Goal: Task Accomplishment & Management: Manage account settings

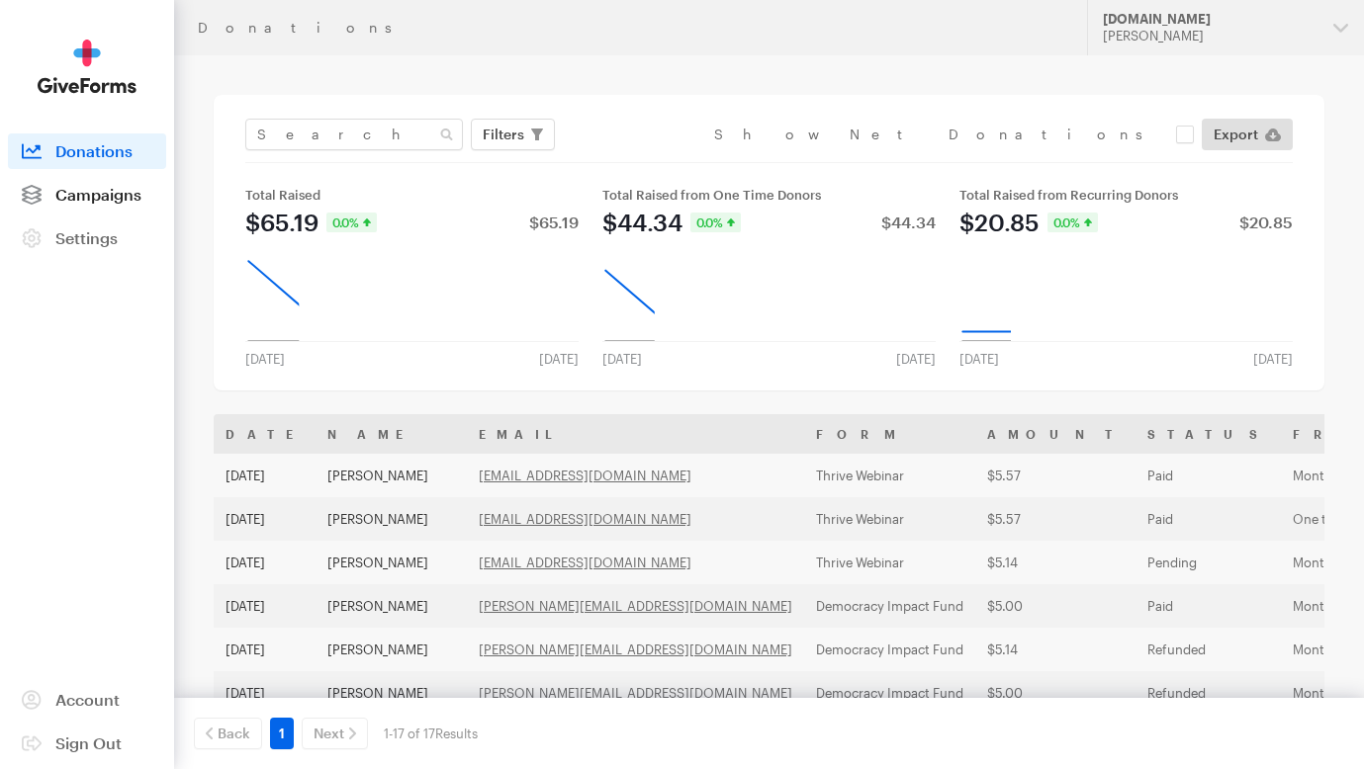
click at [65, 204] on link "Campaigns" at bounding box center [87, 195] width 158 height 36
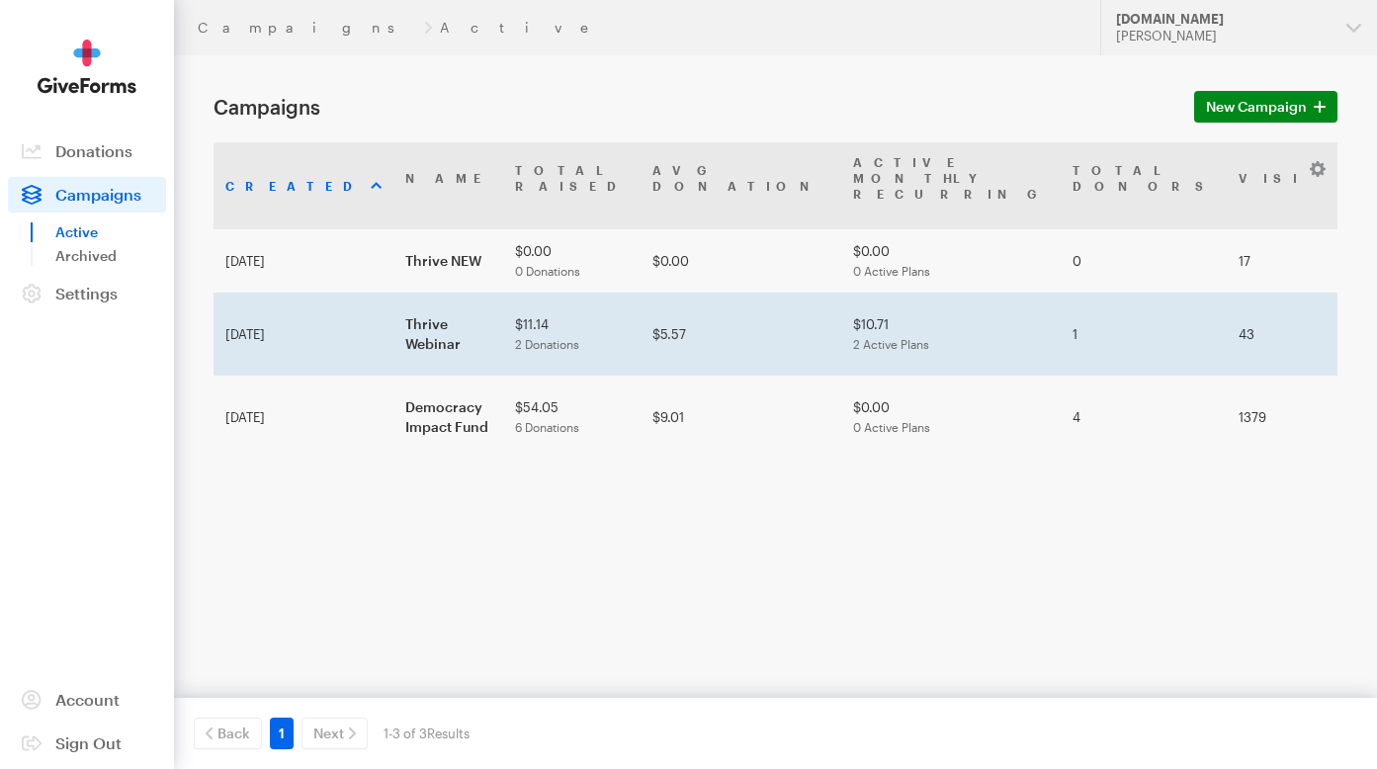
click at [394, 295] on td "Thrive Webinar" at bounding box center [449, 334] width 110 height 83
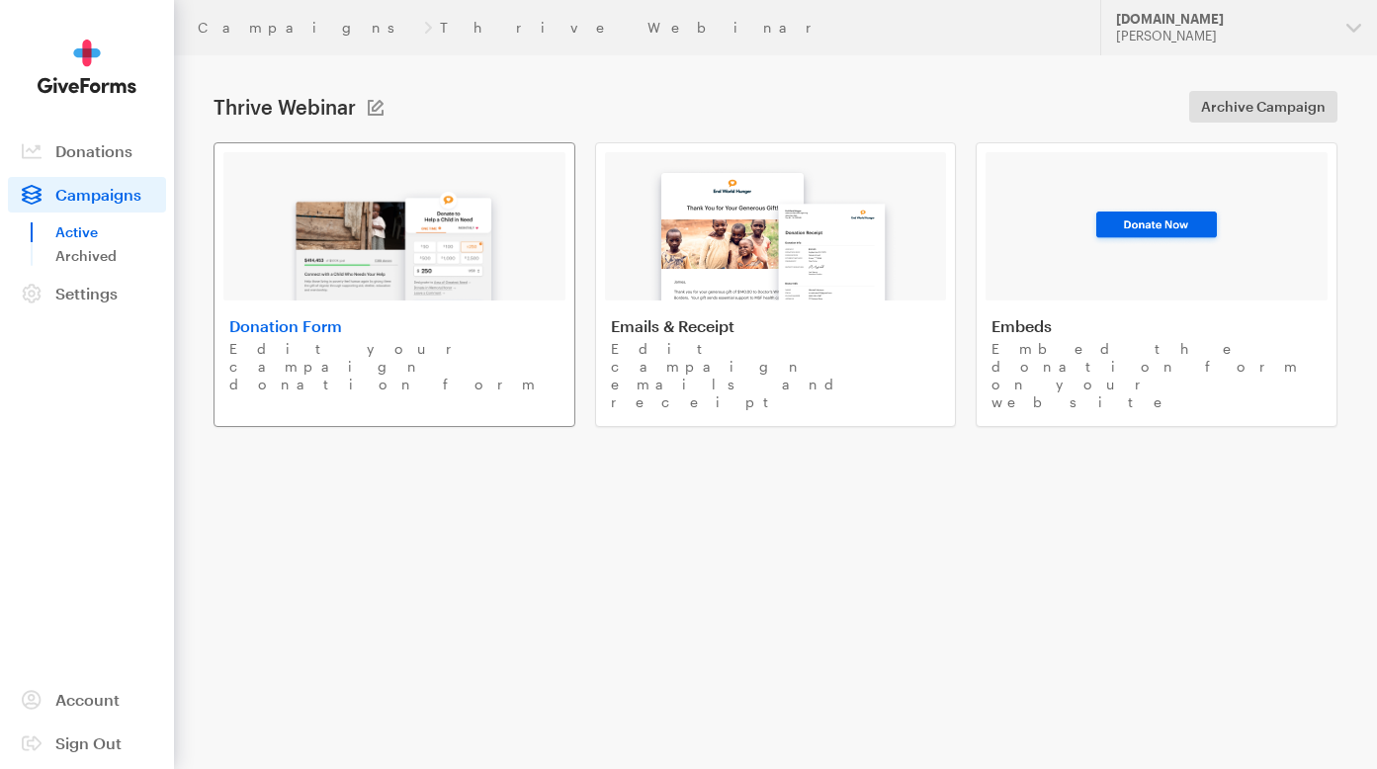
click at [374, 288] on img at bounding box center [394, 237] width 231 height 127
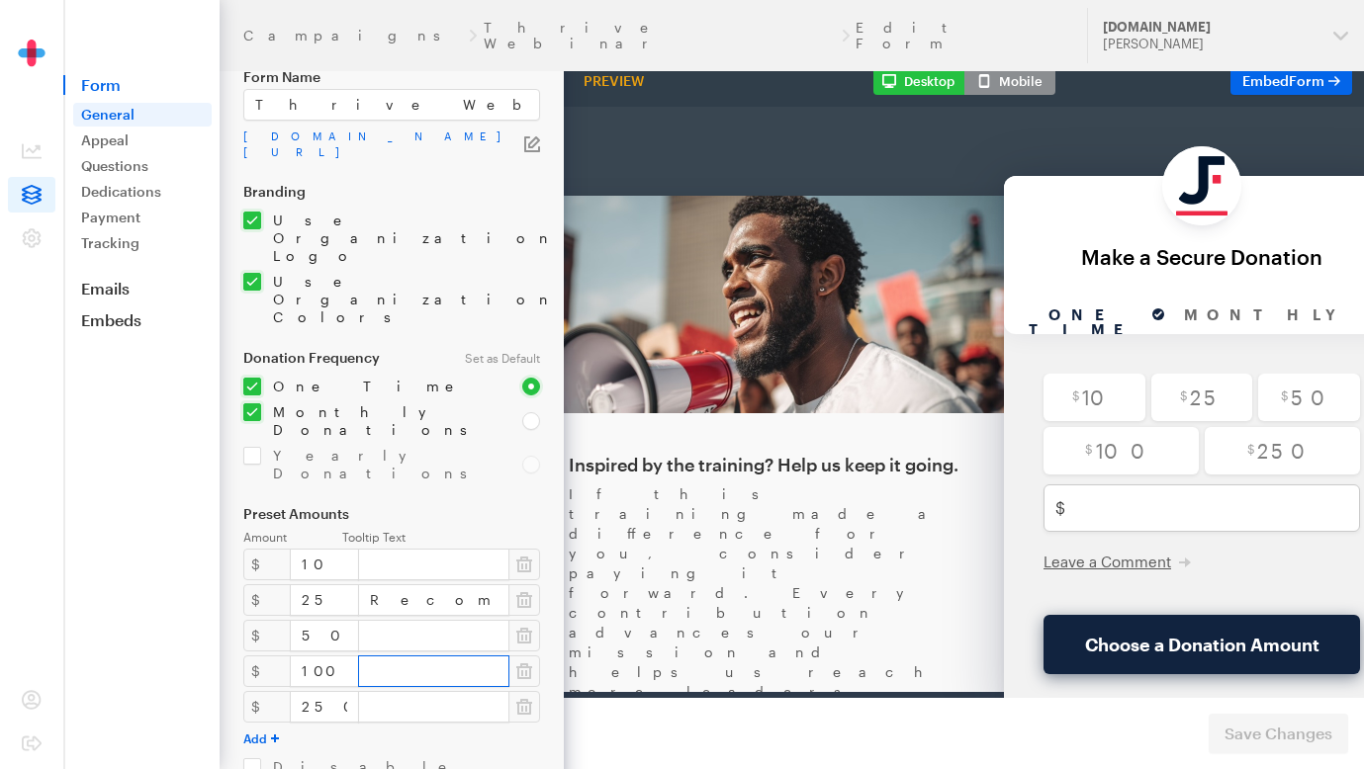
scroll to position [195, 0]
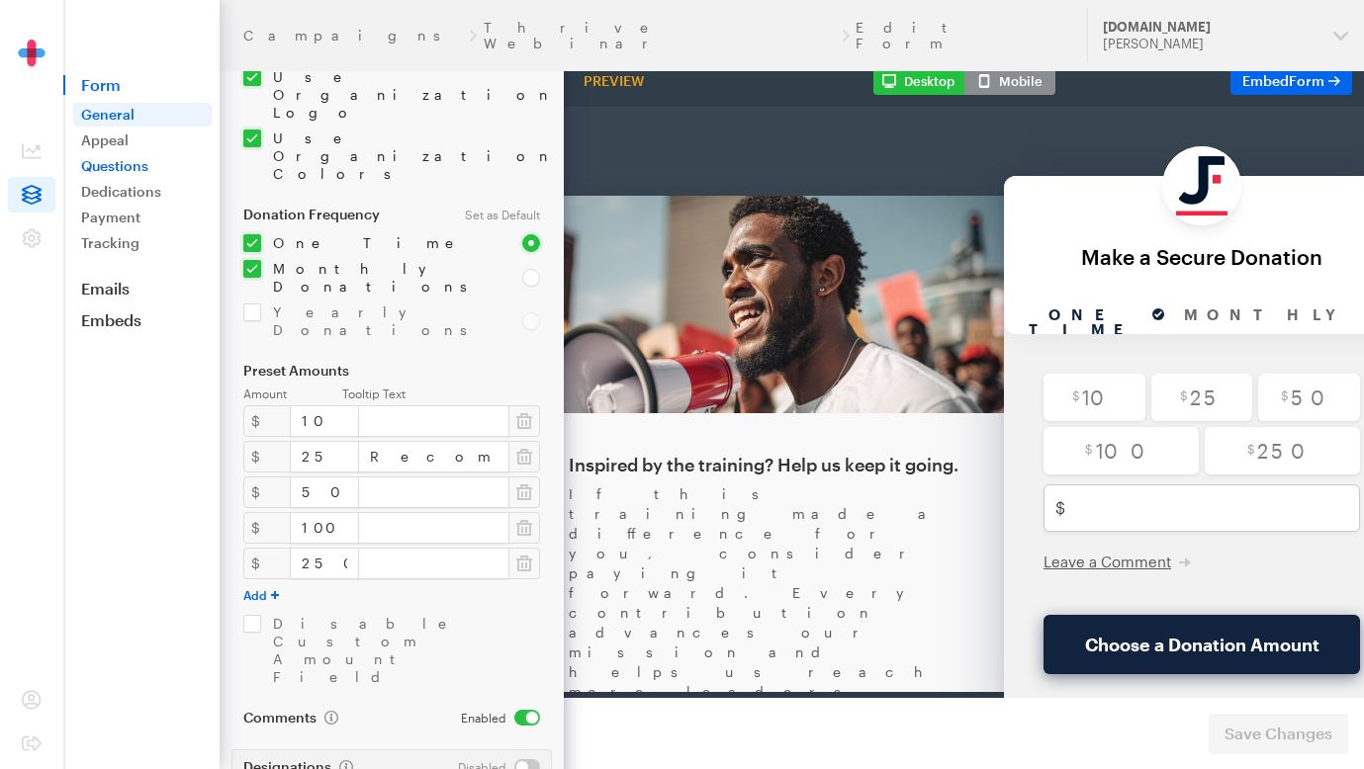
click at [134, 165] on link "Questions" at bounding box center [142, 166] width 138 height 24
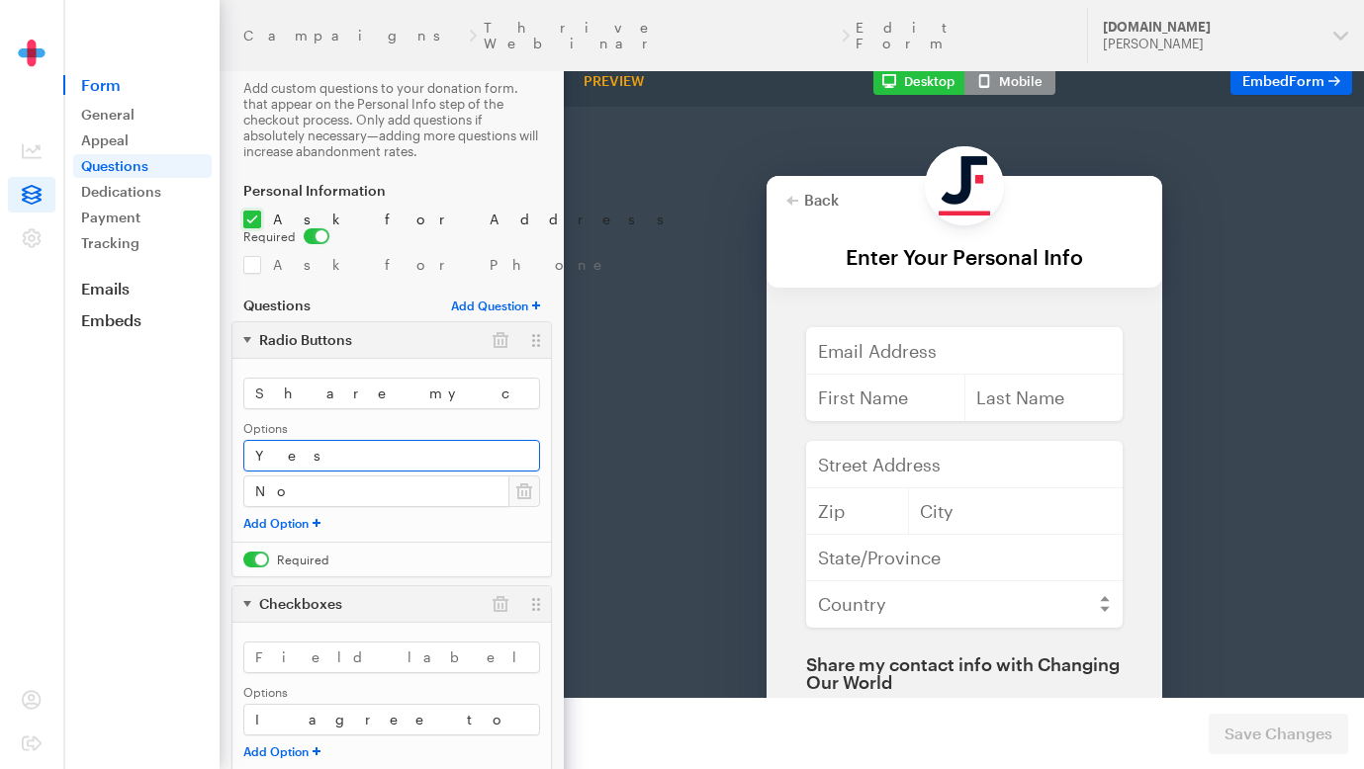
scroll to position [25, 0]
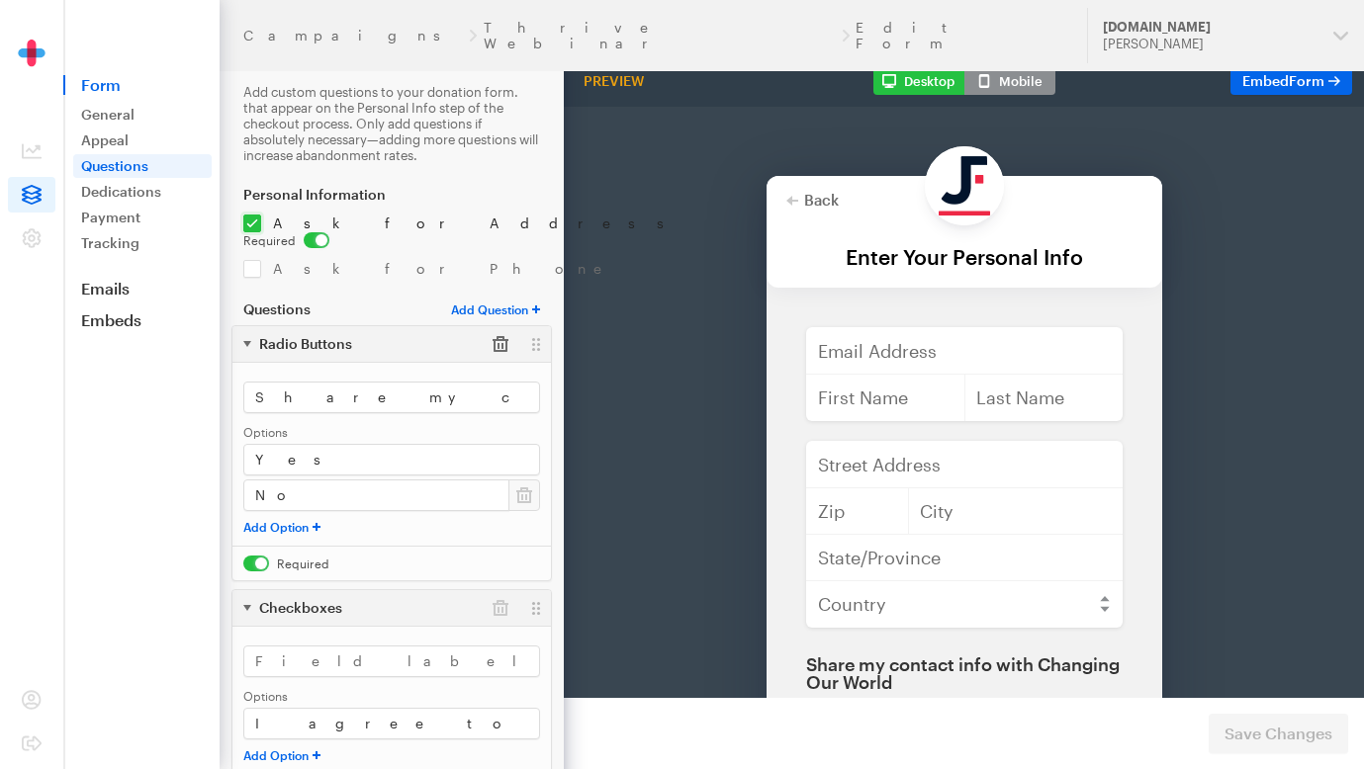
click at [503, 334] on button "button" at bounding box center [501, 344] width 36 height 36
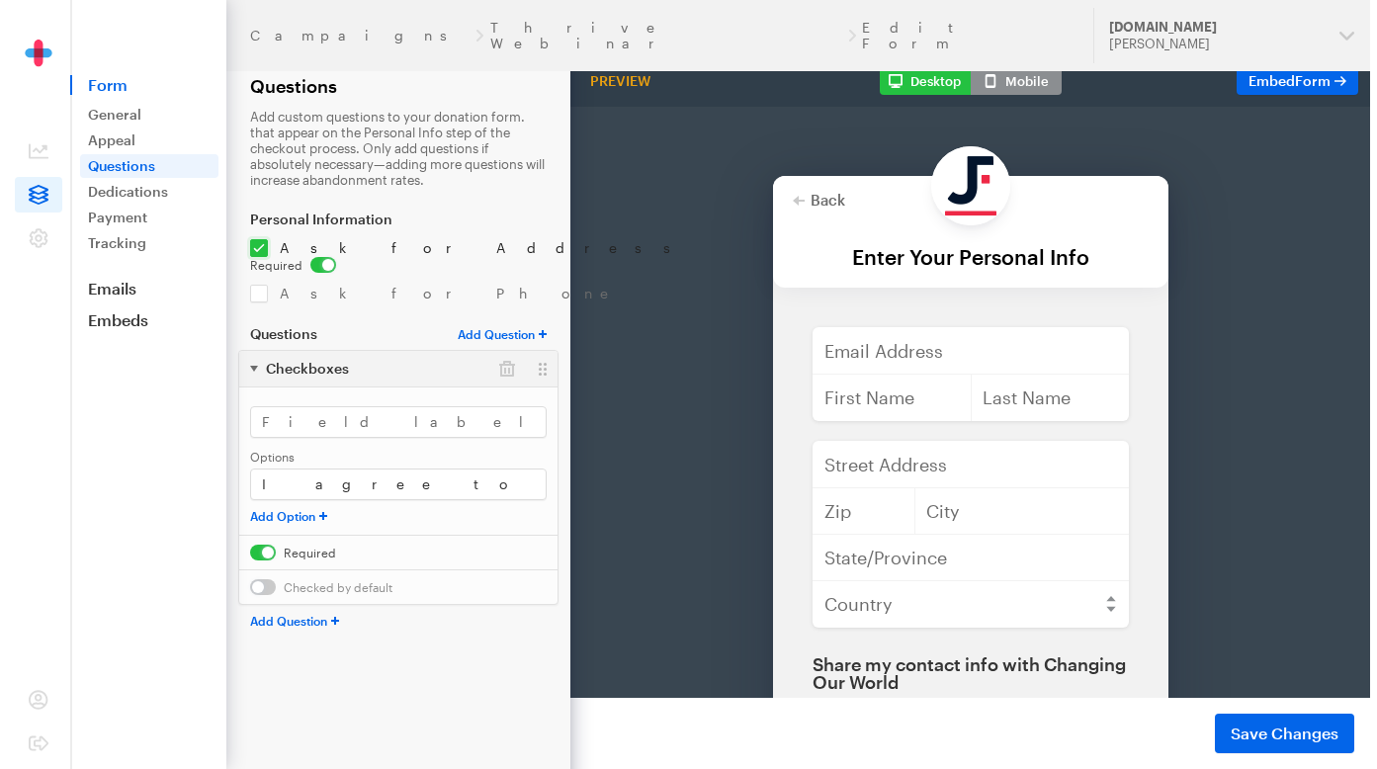
scroll to position [0, 0]
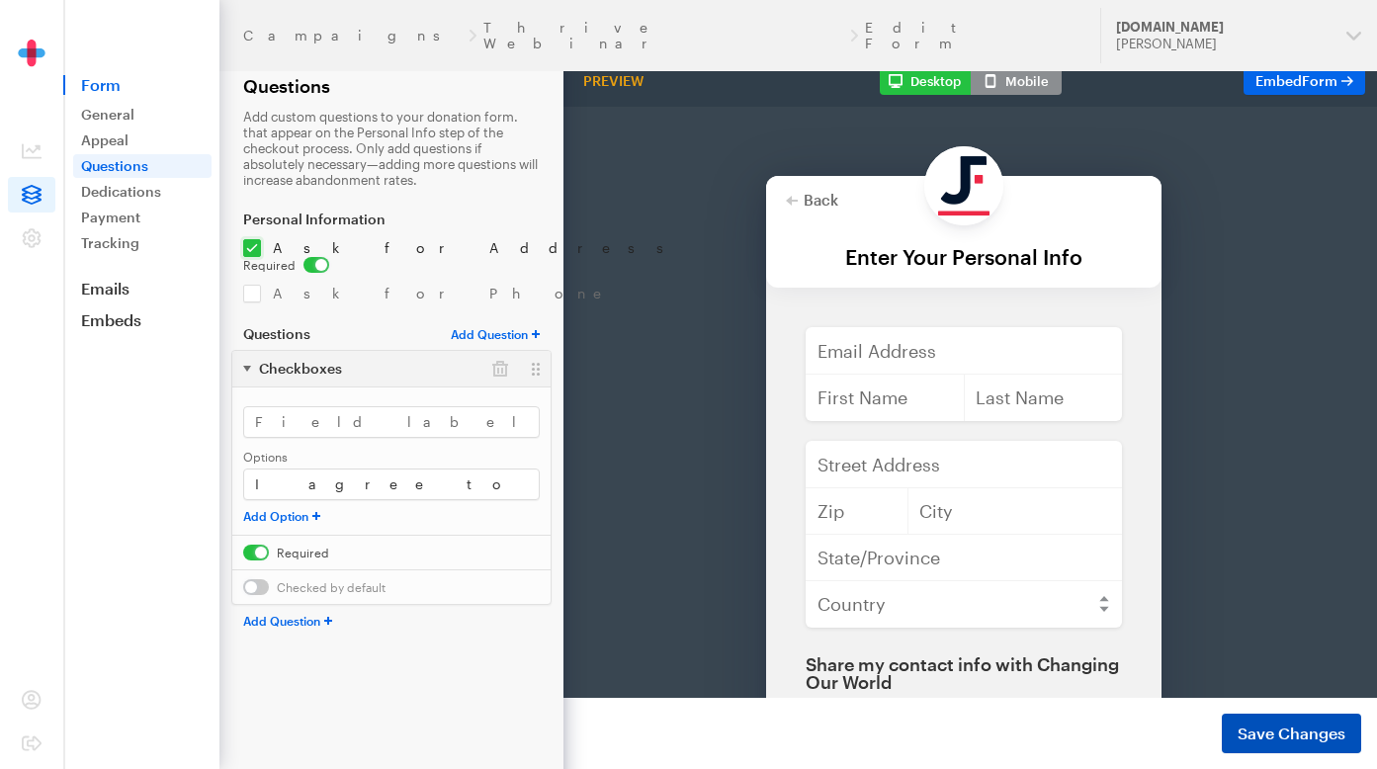
click at [1291, 739] on span "Save Changes" at bounding box center [1292, 734] width 108 height 24
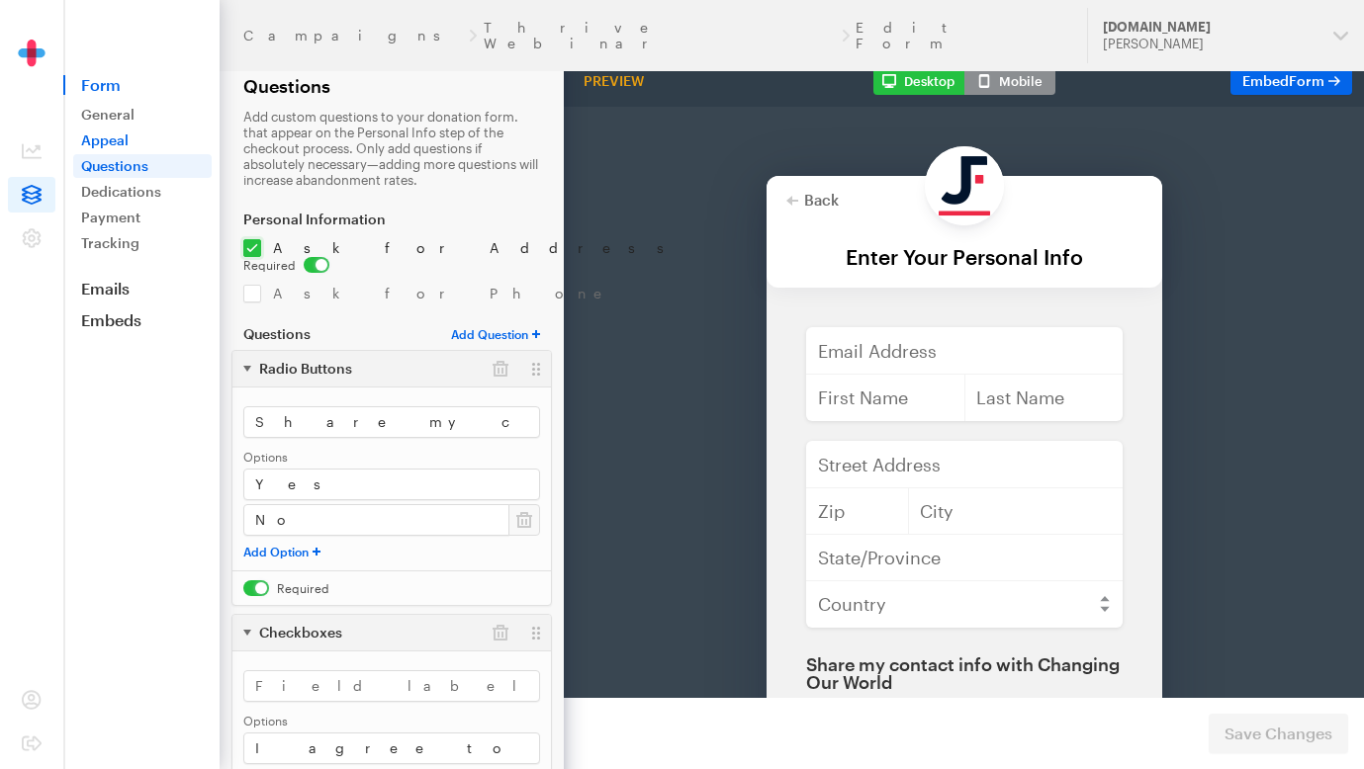
click at [123, 138] on link "Appeal" at bounding box center [142, 141] width 138 height 24
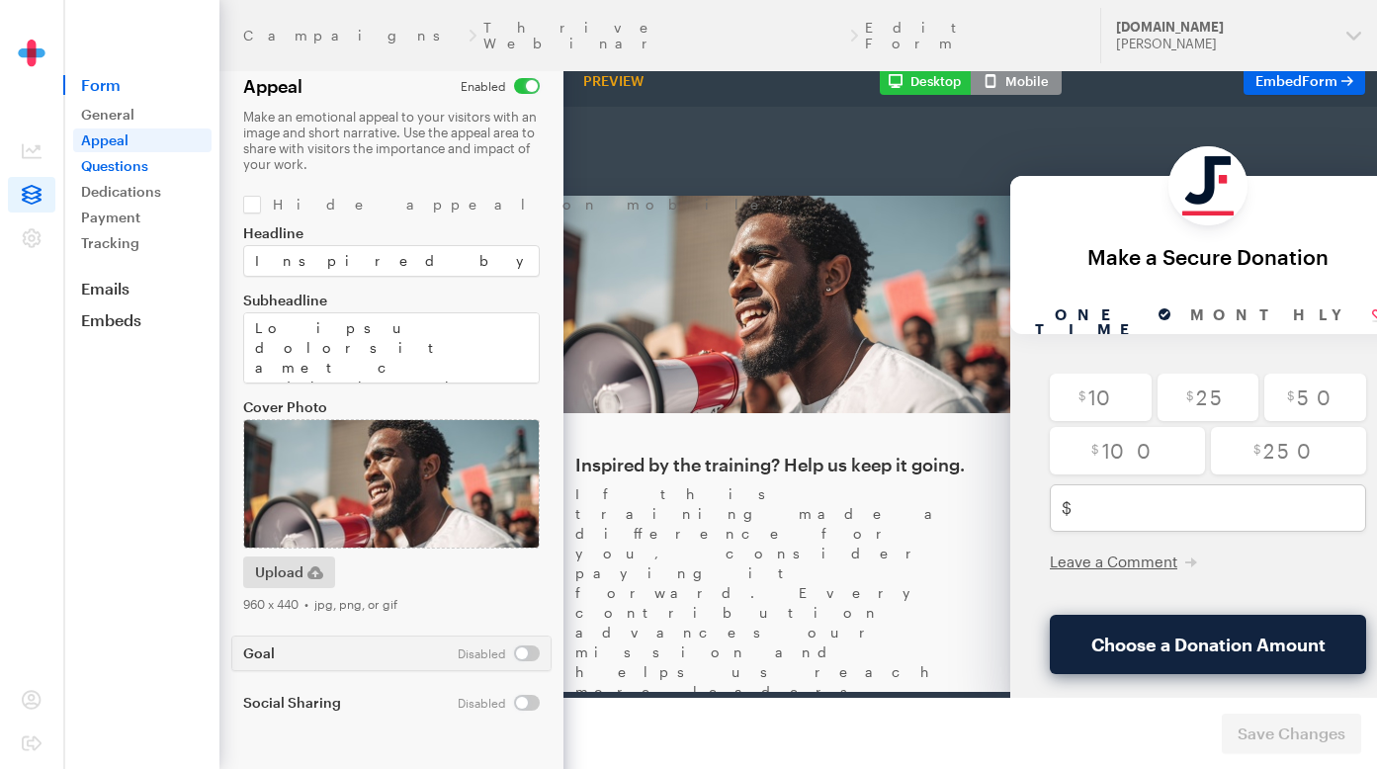
click at [113, 168] on link "Questions" at bounding box center [142, 166] width 138 height 24
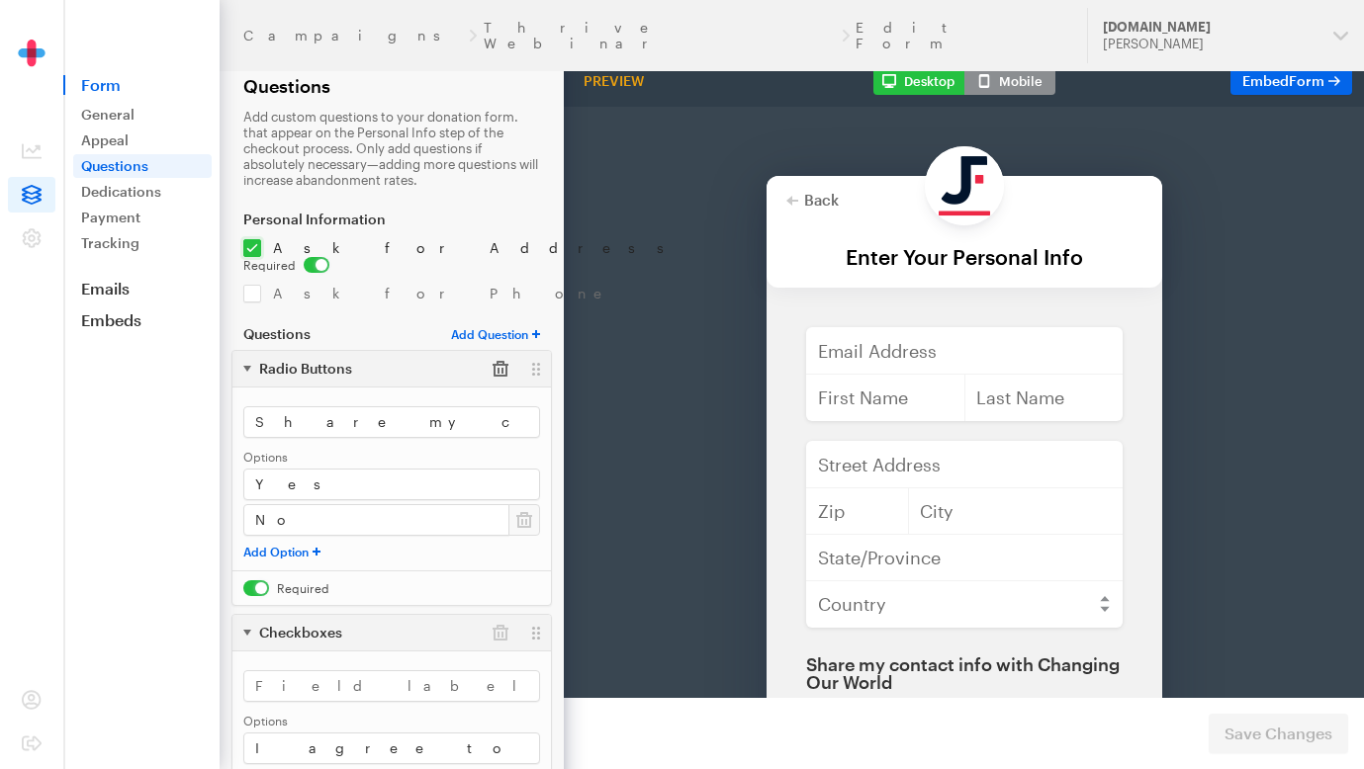
click at [493, 354] on button "button" at bounding box center [501, 369] width 36 height 36
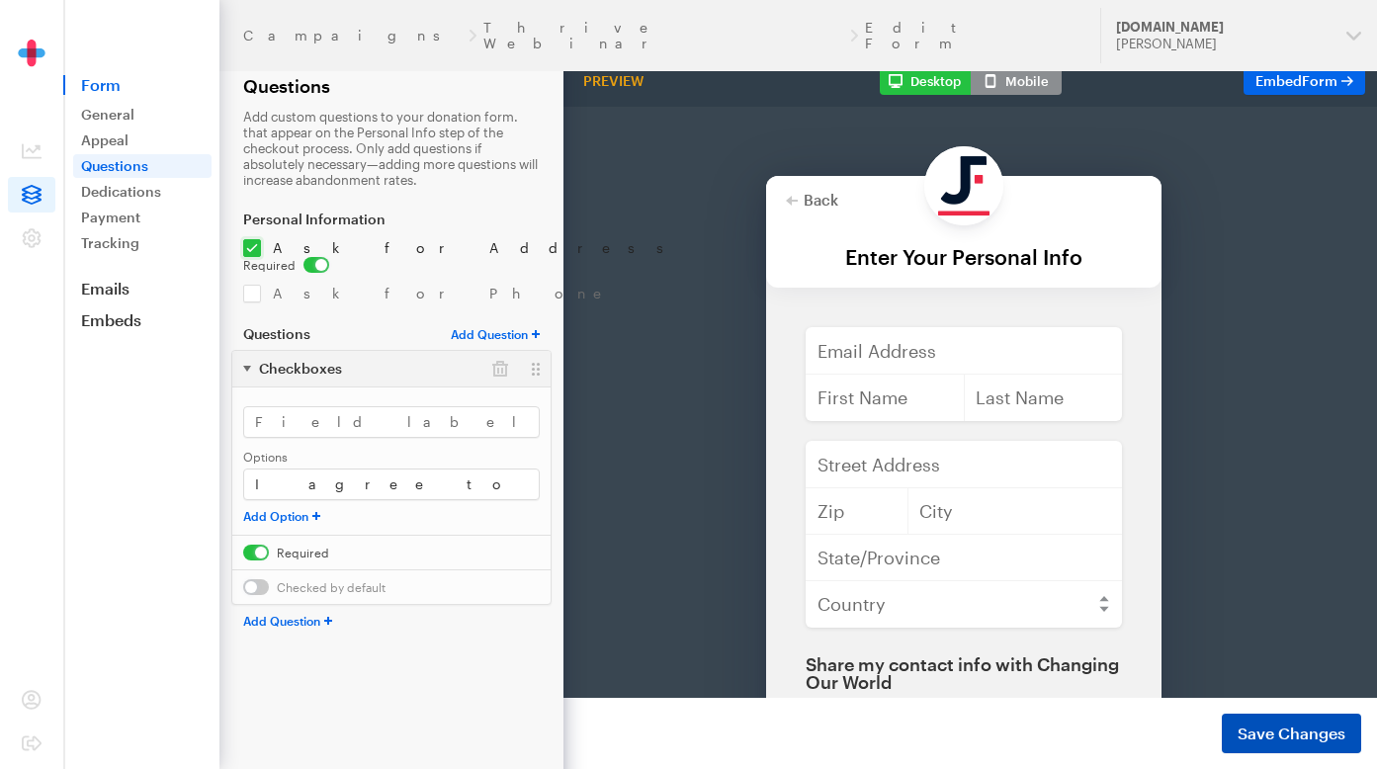
click at [1292, 736] on span "Save Changes" at bounding box center [1292, 734] width 108 height 24
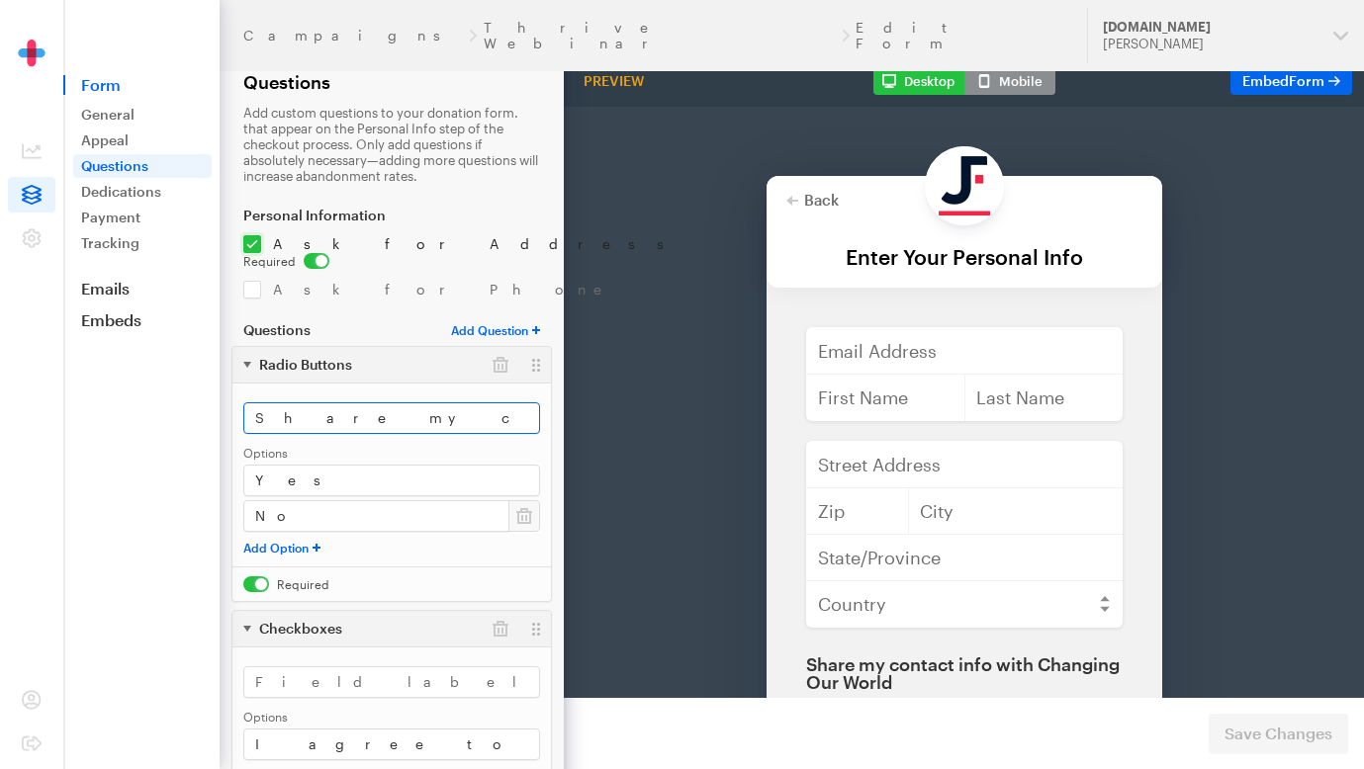
scroll to position [8, 0]
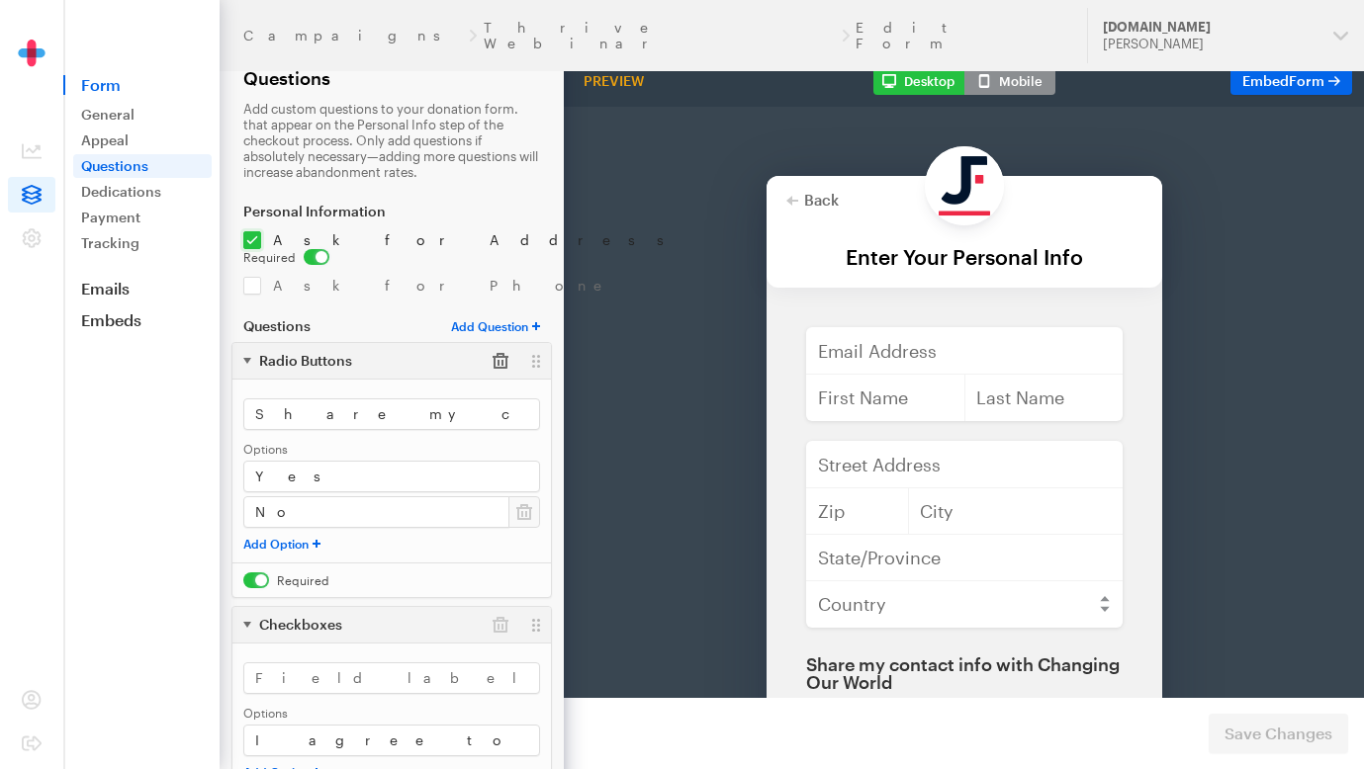
click at [501, 344] on button "button" at bounding box center [501, 361] width 36 height 36
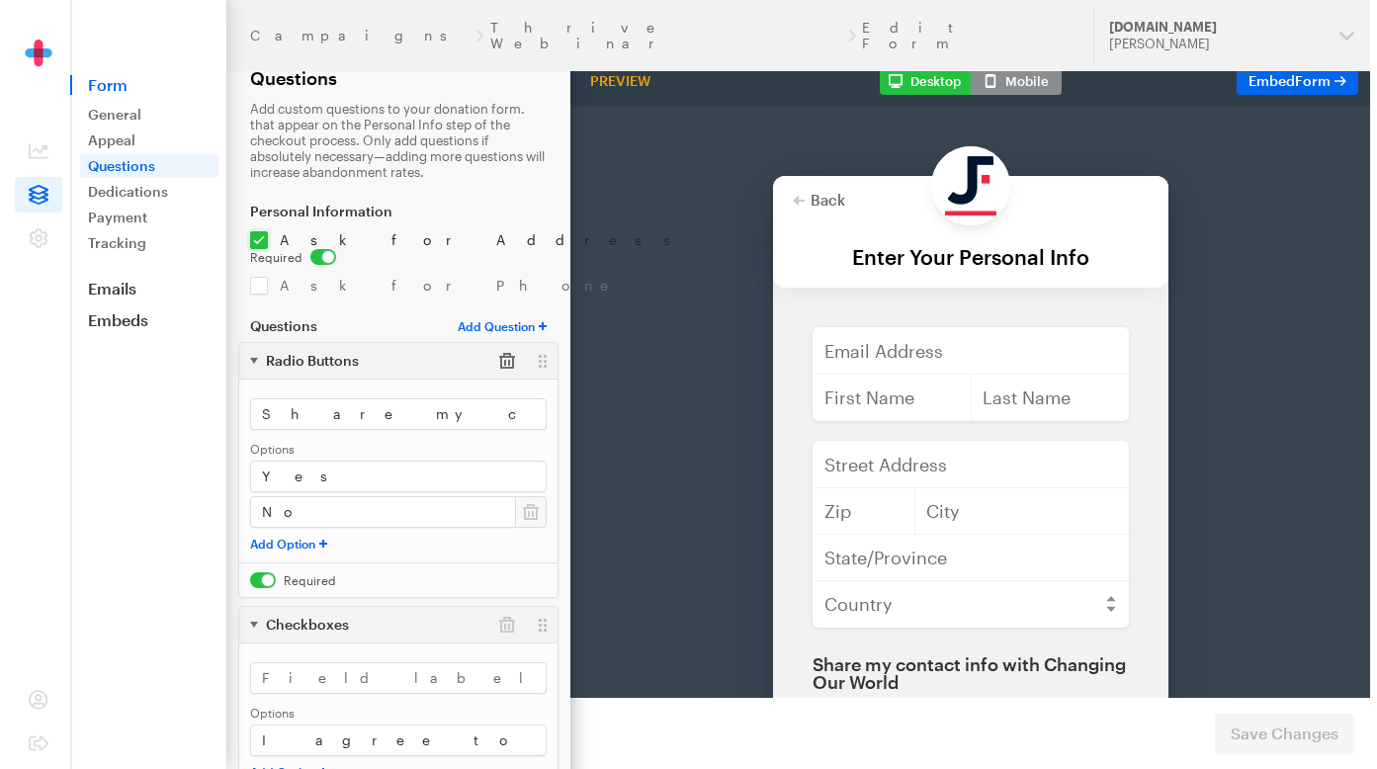
scroll to position [0, 0]
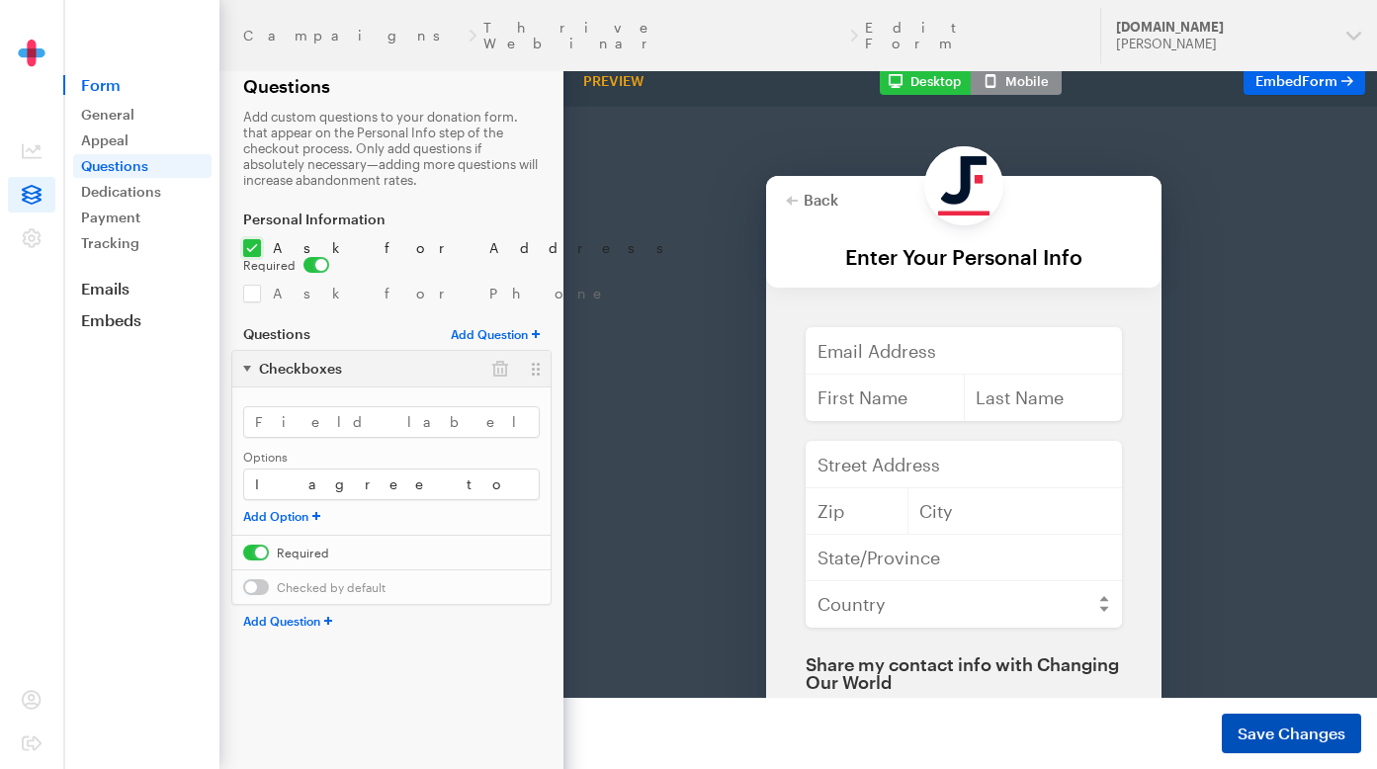
click at [1315, 733] on span "Save Changes" at bounding box center [1292, 734] width 108 height 24
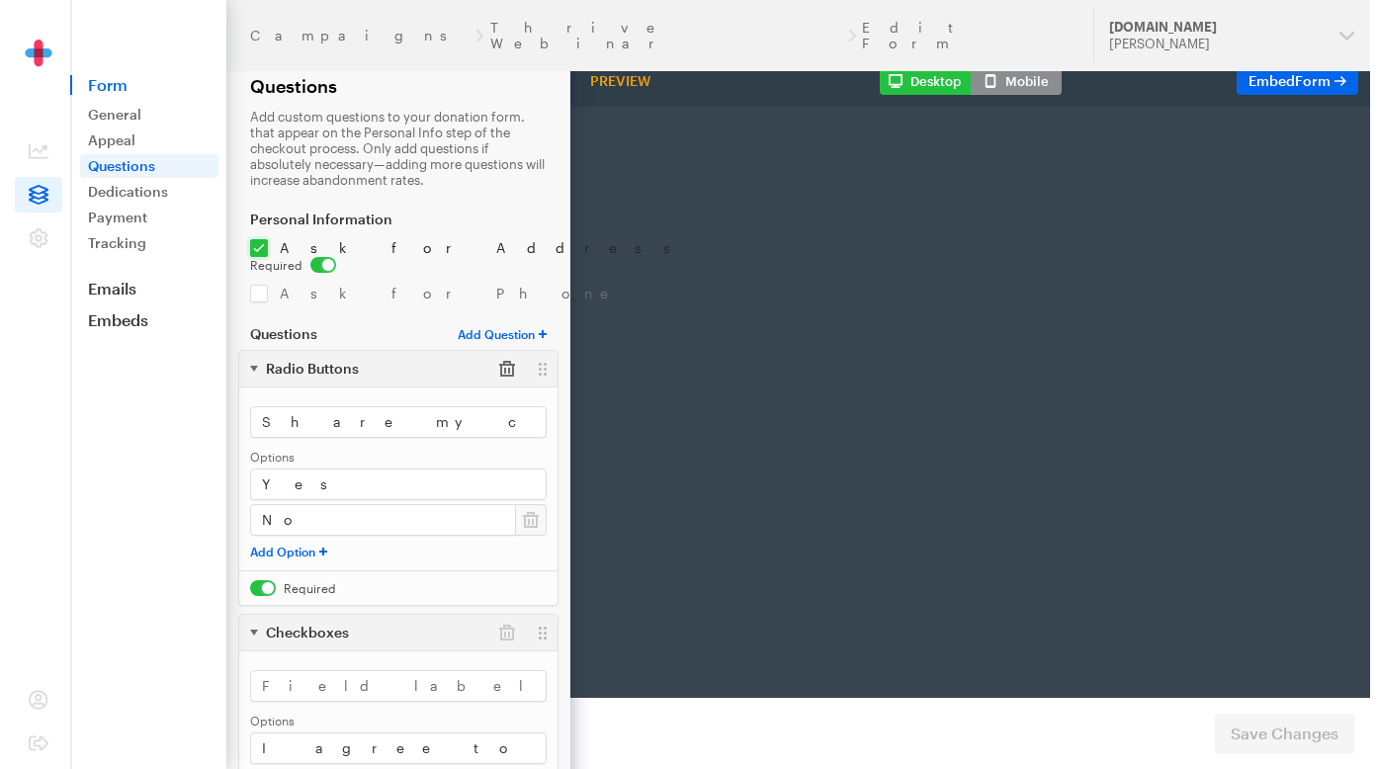
scroll to position [0, 109]
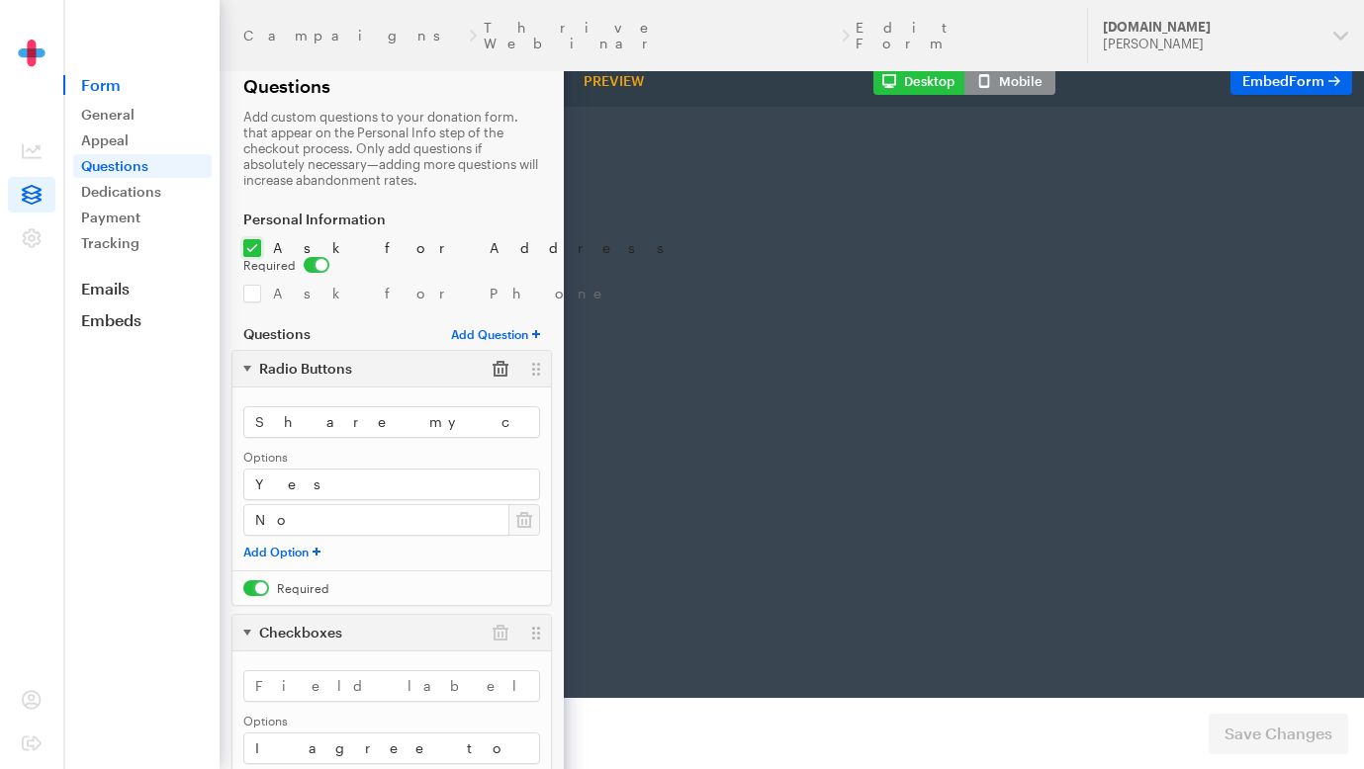
click at [501, 351] on button "button" at bounding box center [501, 369] width 36 height 36
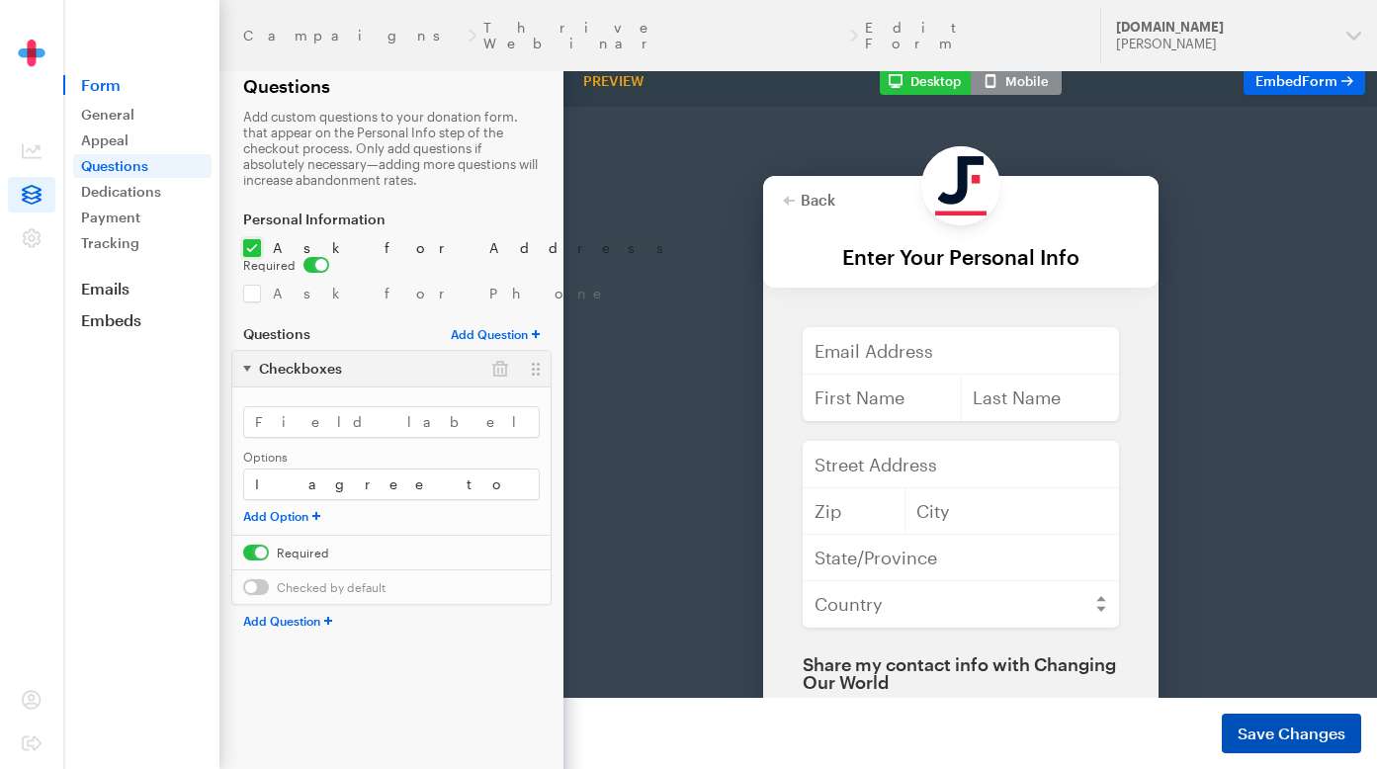
scroll to position [0, 0]
click at [1343, 732] on span "Save Changes" at bounding box center [1292, 734] width 108 height 24
